Goal: Information Seeking & Learning: Learn about a topic

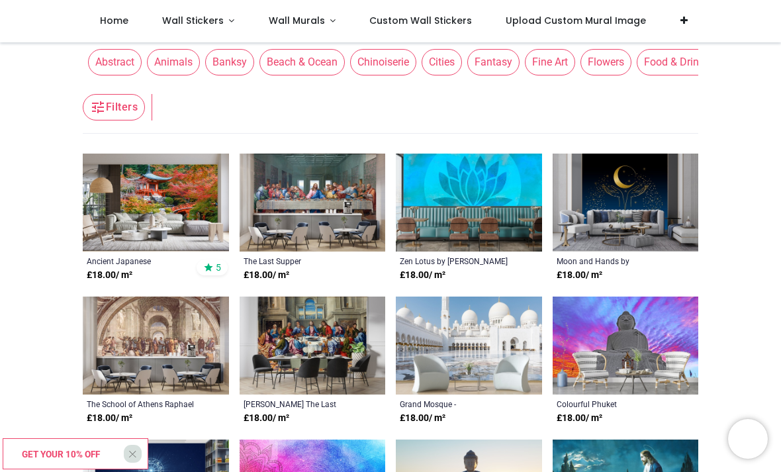
scroll to position [163, 0]
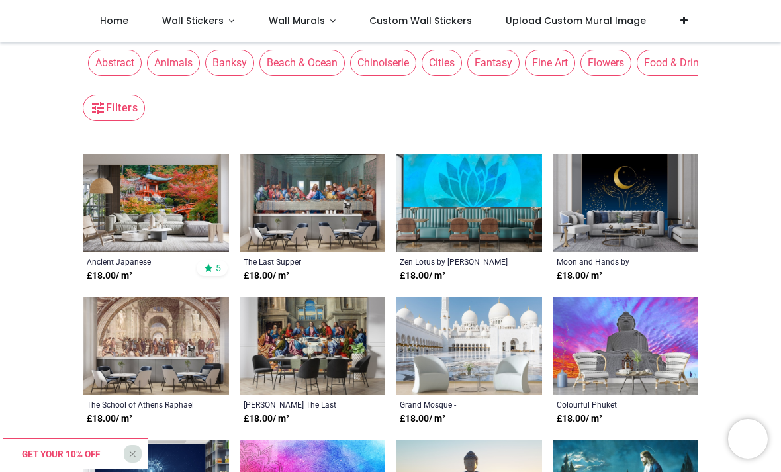
click at [171, 347] on img at bounding box center [156, 346] width 146 height 98
click at [317, 350] on img at bounding box center [313, 346] width 146 height 98
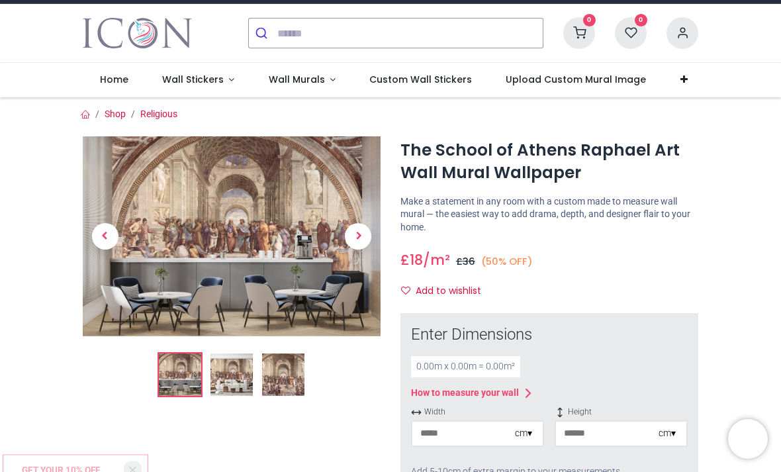
scroll to position [23, 0]
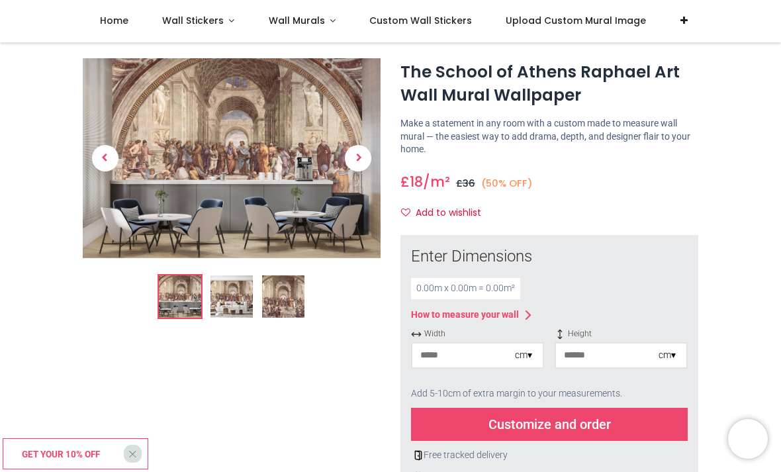
click at [236, 164] on img at bounding box center [232, 157] width 298 height 199
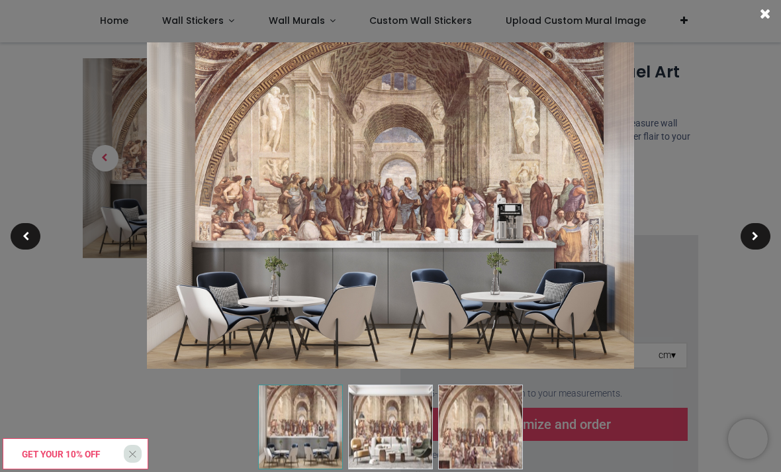
click at [763, 17] on span at bounding box center [765, 14] width 11 height 14
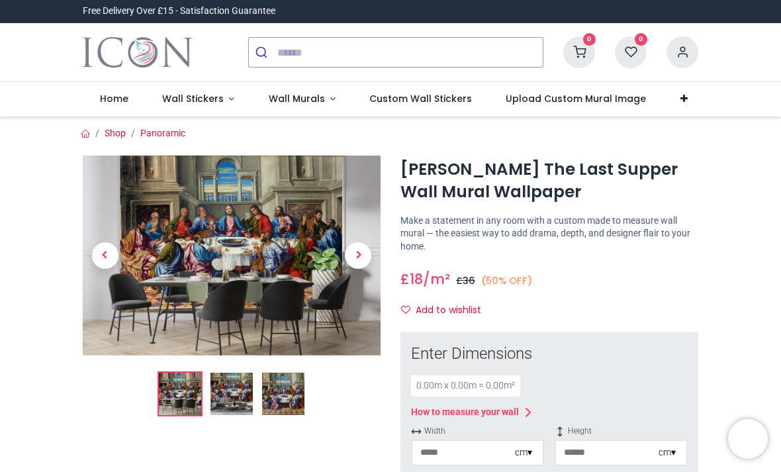
click at [228, 386] on img at bounding box center [231, 394] width 42 height 42
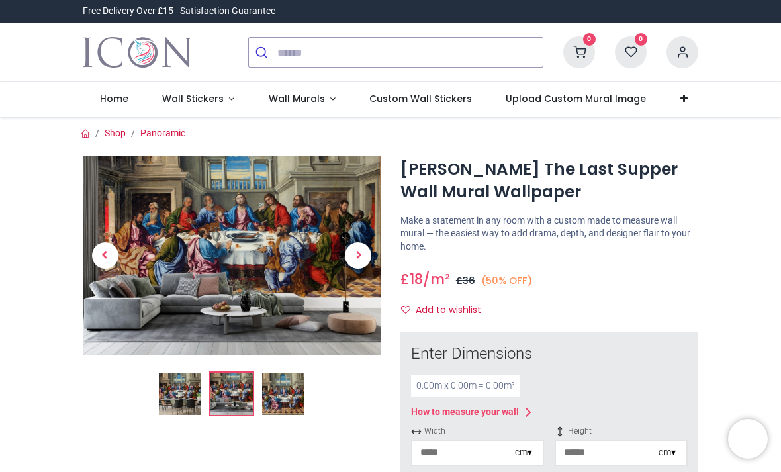
click at [290, 391] on img at bounding box center [283, 394] width 42 height 42
